Goal: Navigation & Orientation: Understand site structure

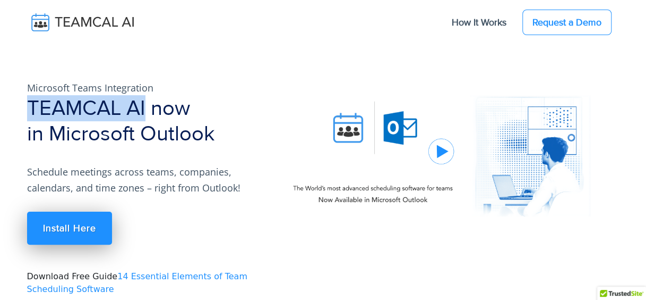
drag, startPoint x: 58, startPoint y: 104, endPoint x: 147, endPoint y: 100, distance: 88.2
click at [147, 100] on div "Microsoft Teams Integration TEAMCAL AI now in Microsoft Outlook Schedule meetin…" at bounding box center [147, 180] width 252 height 232
copy h1 "TEAMCAL AI"
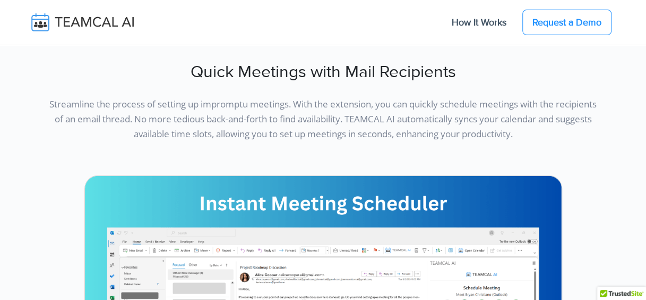
scroll to position [1700, 0]
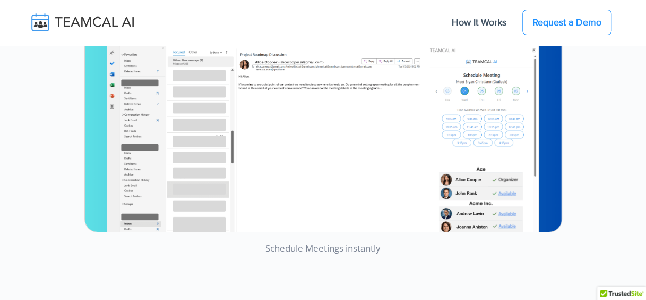
drag, startPoint x: 192, startPoint y: 30, endPoint x: 182, endPoint y: 25, distance: 11.0
click at [191, 29] on div "How It Works Request a Demo" at bounding box center [391, 22] width 458 height 16
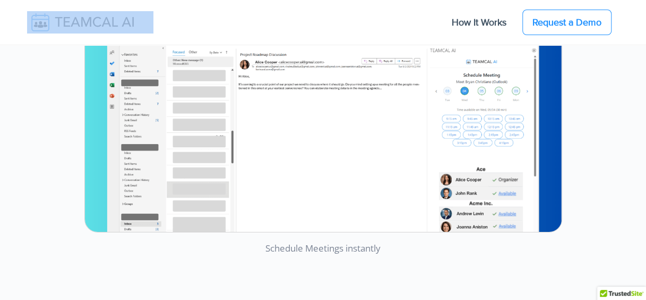
drag, startPoint x: 178, startPoint y: 24, endPoint x: 66, endPoint y: 21, distance: 112.1
click at [66, 21] on nav "How It Works Request a Demo" at bounding box center [323, 22] width 593 height 36
click at [62, 21] on img at bounding box center [90, 22] width 126 height 22
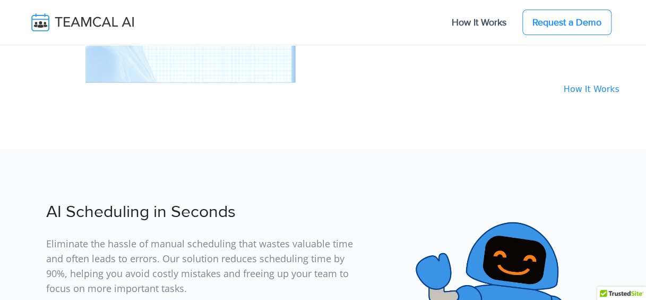
scroll to position [1275, 0]
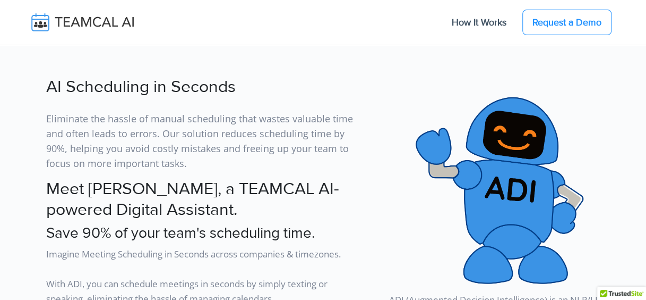
click at [132, 179] on h2 "Meet [PERSON_NAME], a TEAMCAL AI-powered Digital Assistant." at bounding box center [206, 199] width 321 height 41
click at [168, 154] on p "Eliminate the hassle of manual scheduling that wastes valuable time and often l…" at bounding box center [206, 137] width 321 height 68
drag, startPoint x: 138, startPoint y: 186, endPoint x: 231, endPoint y: 184, distance: 93.0
click at [231, 184] on h2 "Meet [PERSON_NAME], a TEAMCAL AI-powered Digital Assistant." at bounding box center [206, 199] width 321 height 41
click at [63, 20] on img at bounding box center [90, 22] width 126 height 22
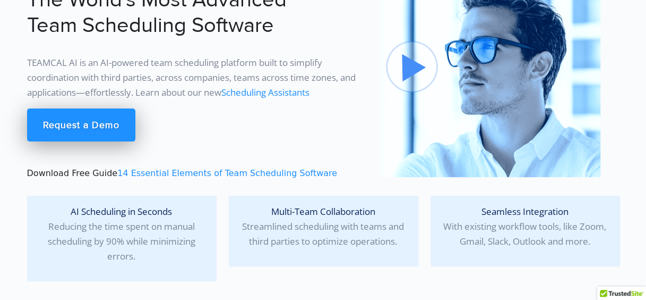
scroll to position [53, 0]
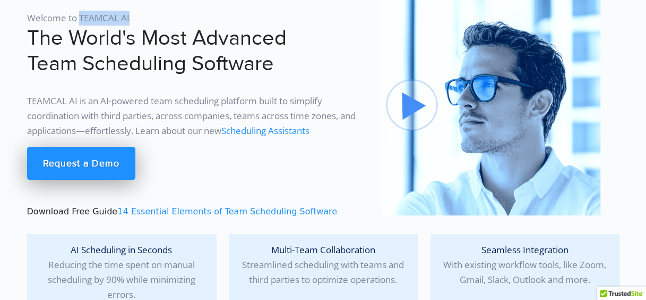
drag, startPoint x: 133, startPoint y: 15, endPoint x: 78, endPoint y: 20, distance: 55.5
click at [78, 20] on p "Welcome to TEAMCAL AI" at bounding box center [197, 18] width 340 height 15
copy p "TEAMCAL AI"
